Goal: Register for event/course

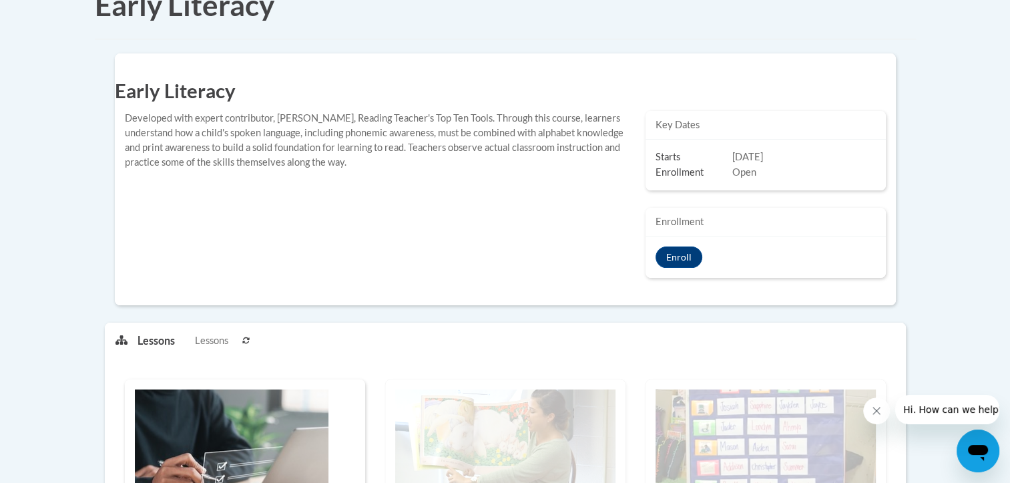
scroll to position [203, 19]
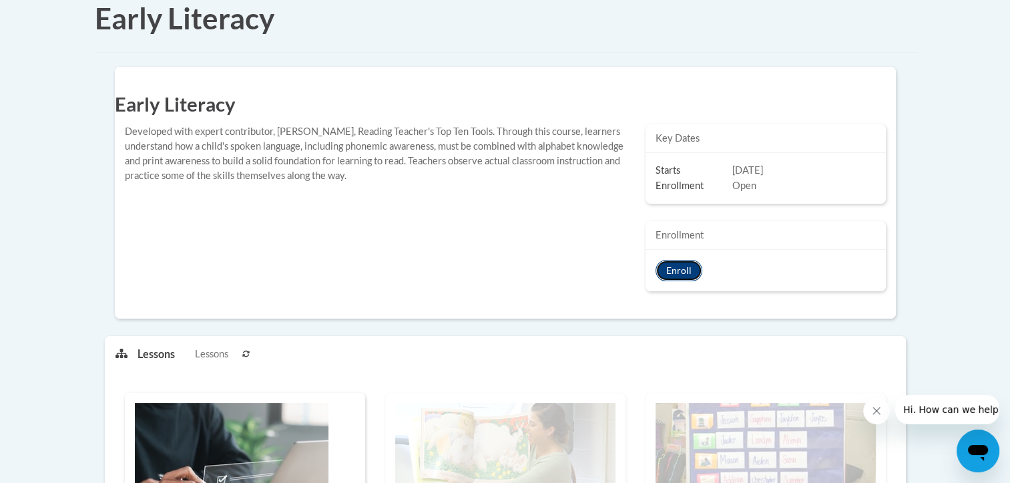
click at [656, 278] on button "Enroll" at bounding box center [679, 270] width 47 height 21
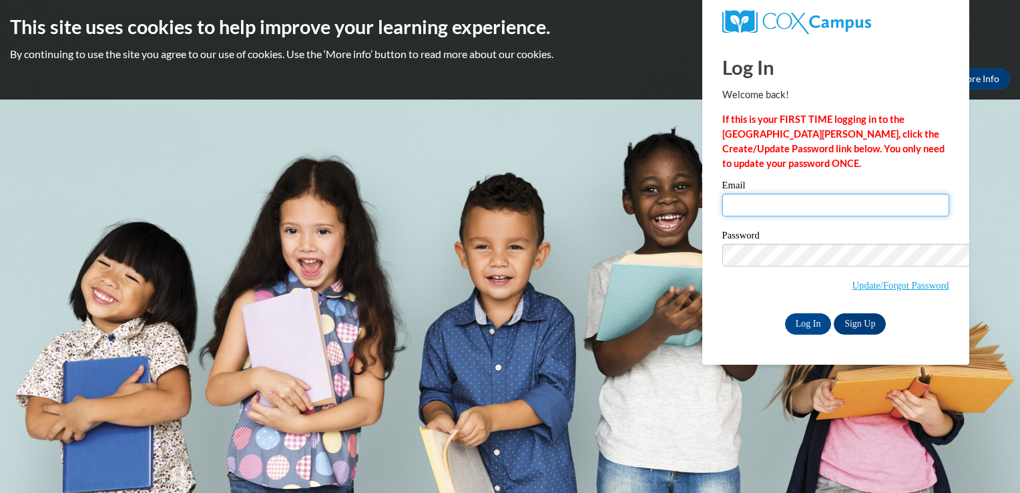
click at [722, 87] on div "Log In Welcome back! If this is your FIRST TIME logging in to the [GEOGRAPHIC_D…" at bounding box center [835, 187] width 227 height 294
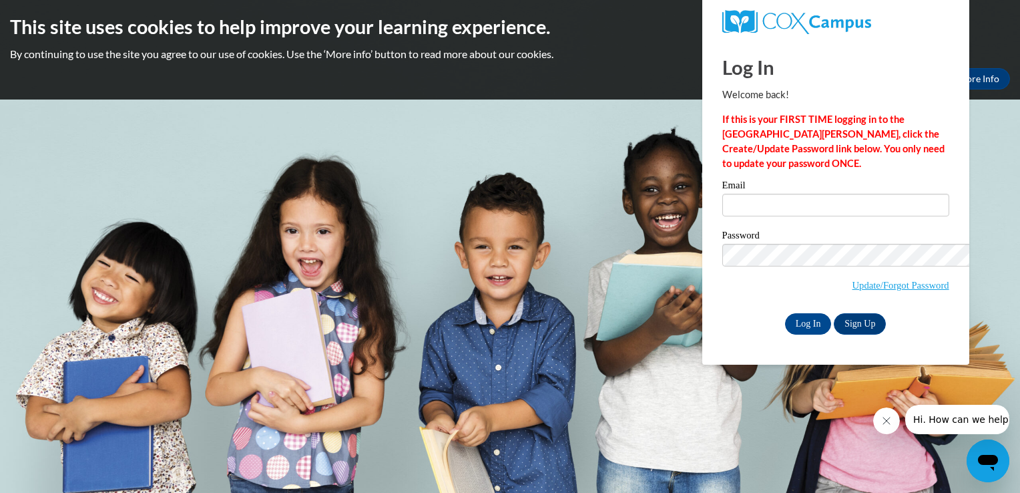
click at [722, 81] on h1 "Log In" at bounding box center [835, 66] width 227 height 27
click at [722, 194] on input "Email" at bounding box center [835, 205] width 227 height 23
click at [756, 81] on h1 "Log In" at bounding box center [835, 66] width 227 height 27
click at [834, 313] on link "Sign Up" at bounding box center [860, 323] width 52 height 21
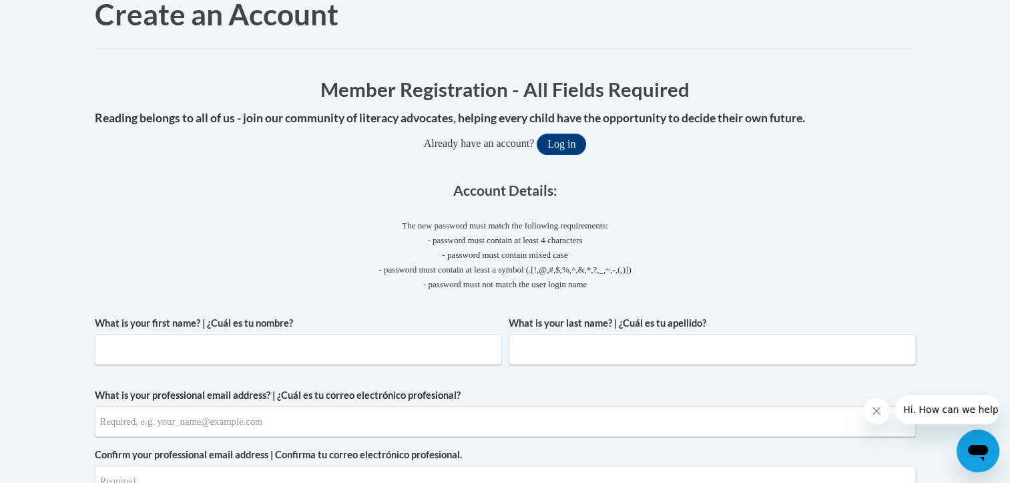
scroll to position [0, 45]
